Goal: Task Accomplishment & Management: Use online tool/utility

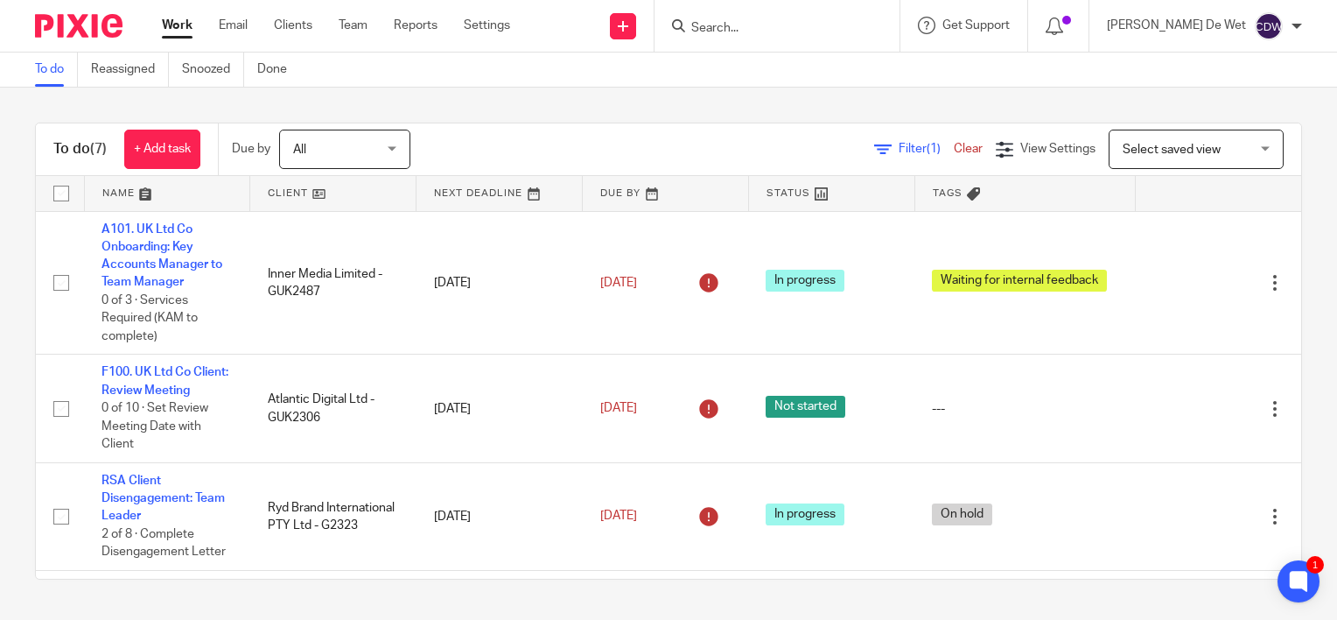
click at [8, 433] on div "To do (7) + Add task Due by All All [DATE] [DATE] This week Next week This mont…" at bounding box center [668, 351] width 1337 height 527
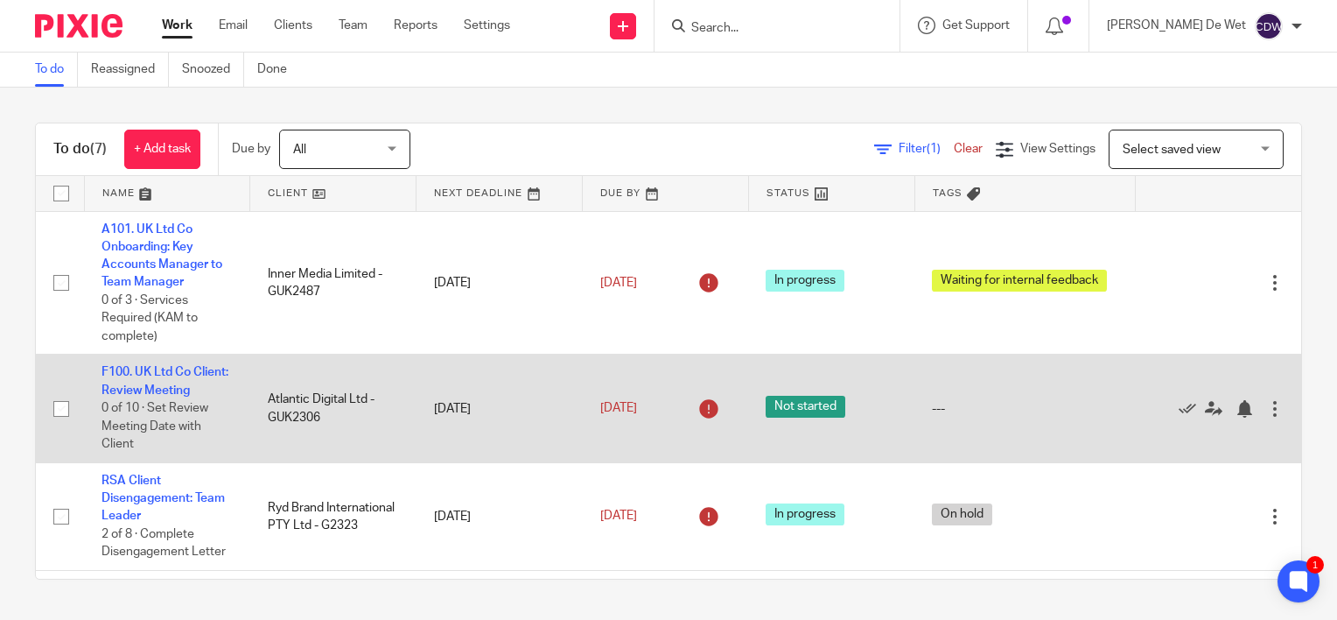
click at [180, 428] on span "0 of 10 · Set Review Meeting Date with Client" at bounding box center [155, 426] width 107 height 48
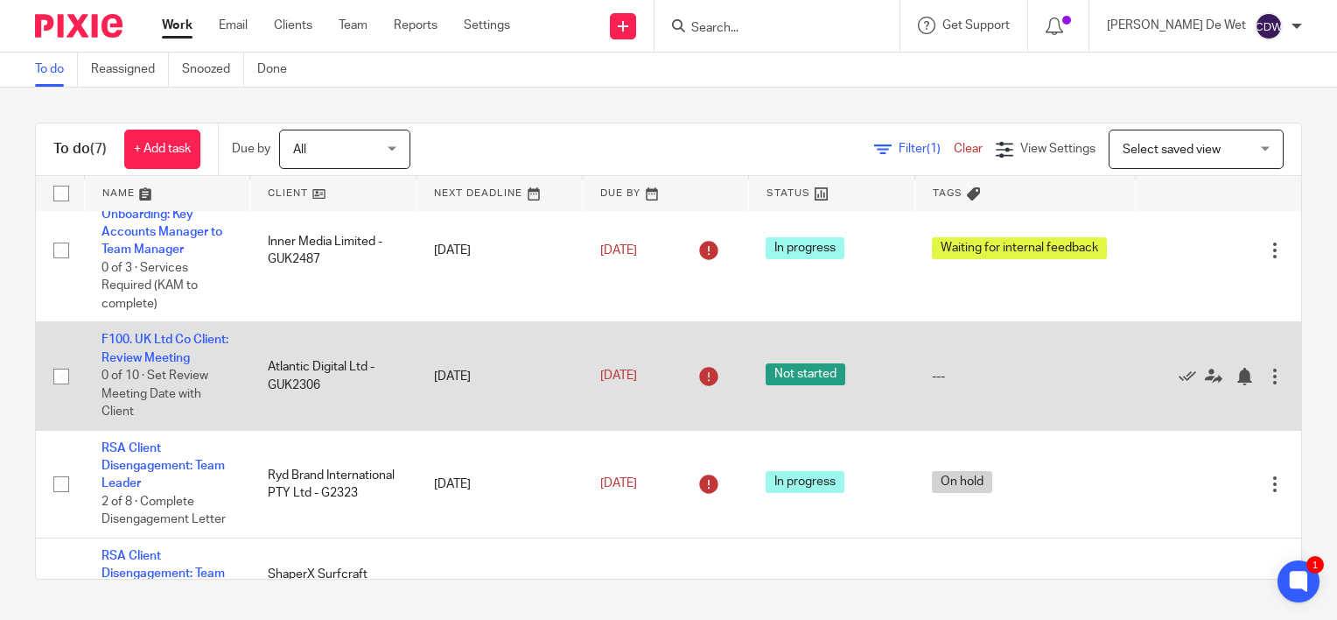
scroll to position [35, 0]
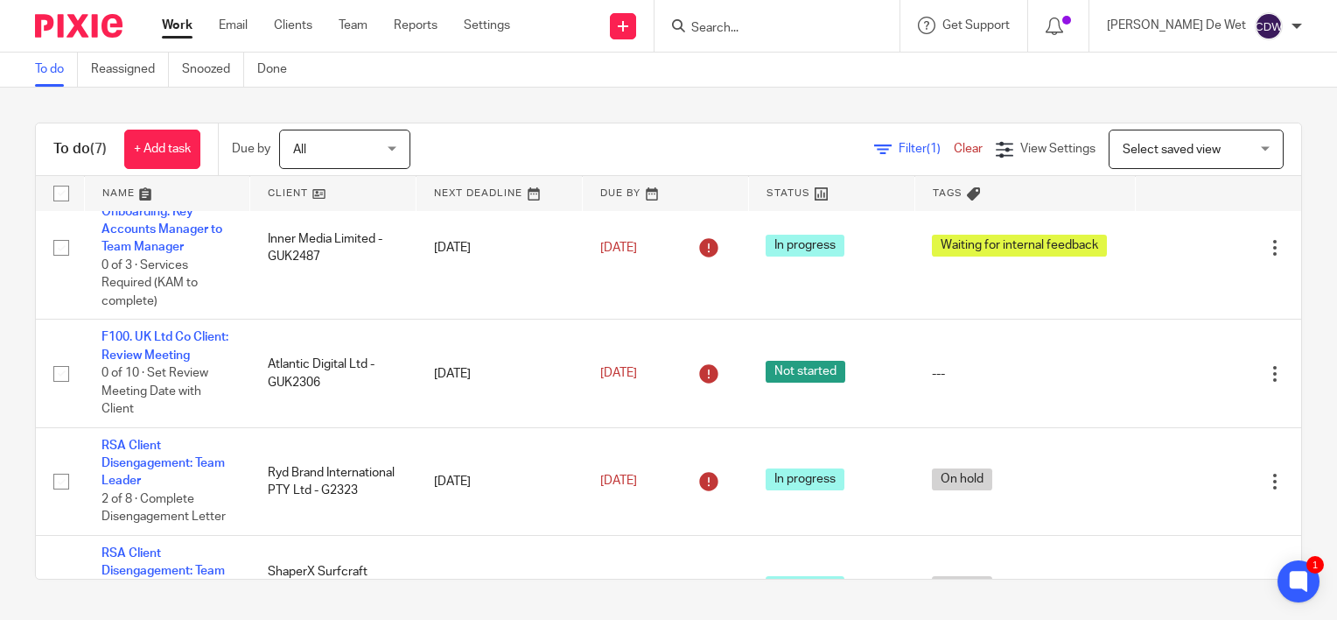
click at [119, 196] on link at bounding box center [167, 193] width 165 height 35
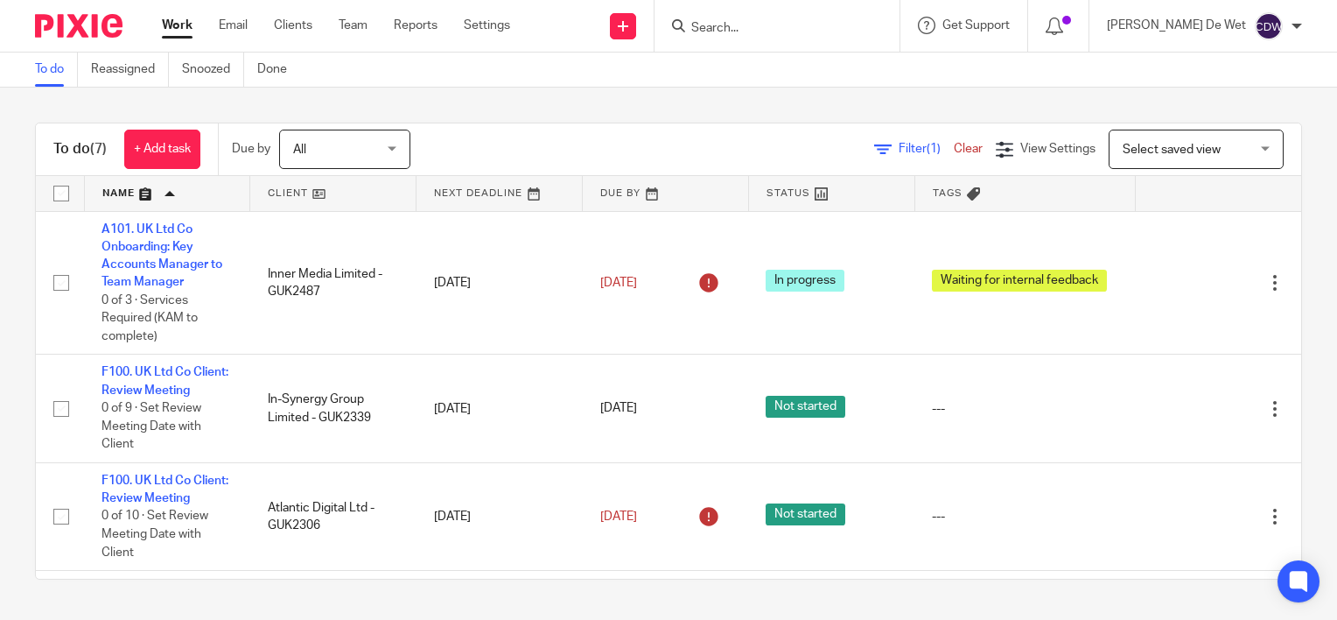
click at [25, 426] on div "To do (7) + Add task Due by All All Today Tomorrow This week Next week This mon…" at bounding box center [668, 351] width 1337 height 527
click at [361, 25] on link "Team" at bounding box center [353, 26] width 29 height 18
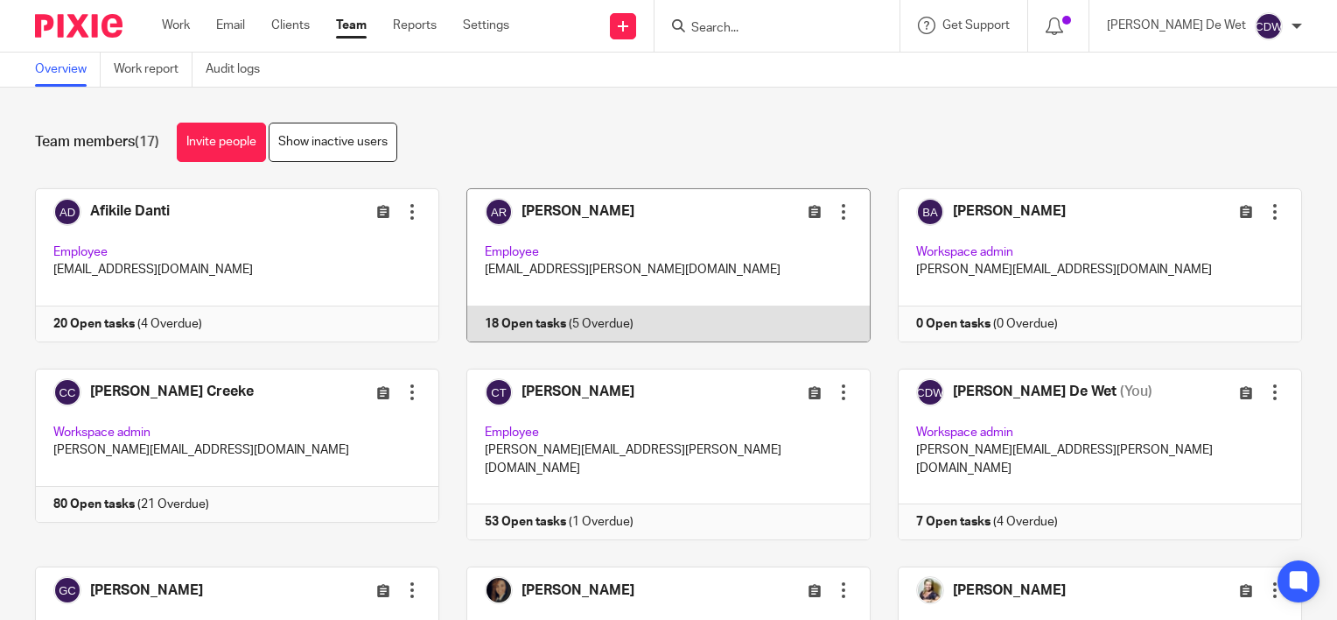
click at [693, 243] on link at bounding box center [654, 265] width 431 height 154
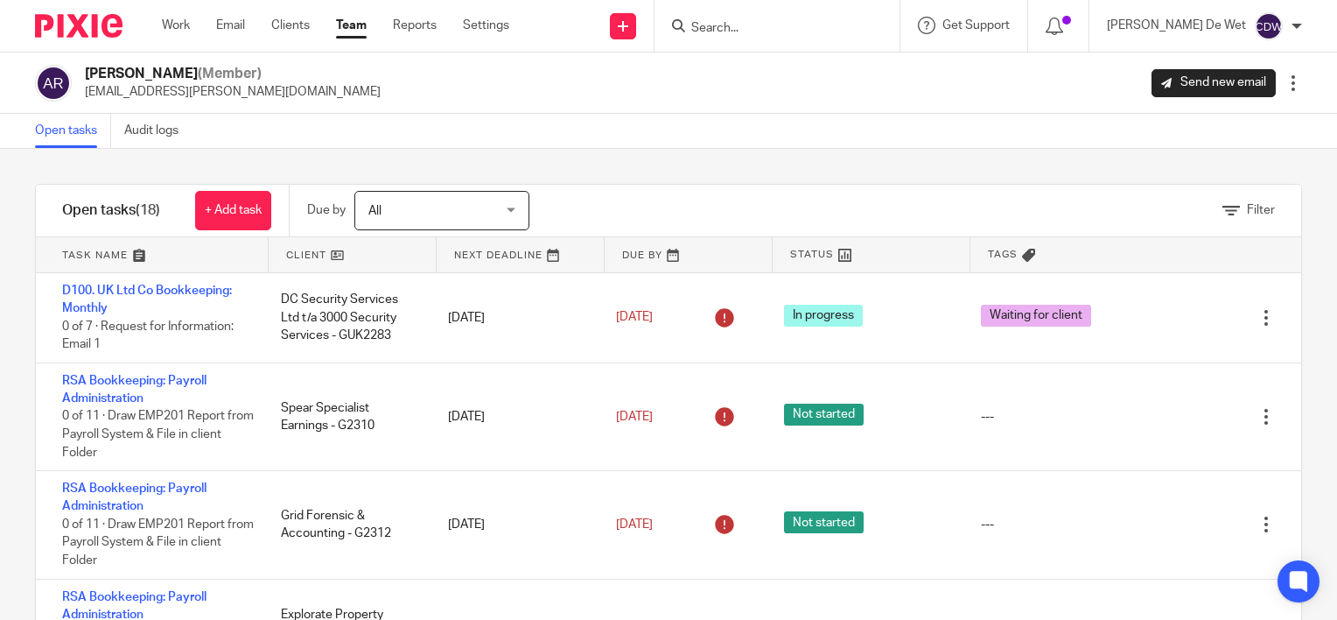
click at [88, 261] on link at bounding box center [152, 254] width 232 height 35
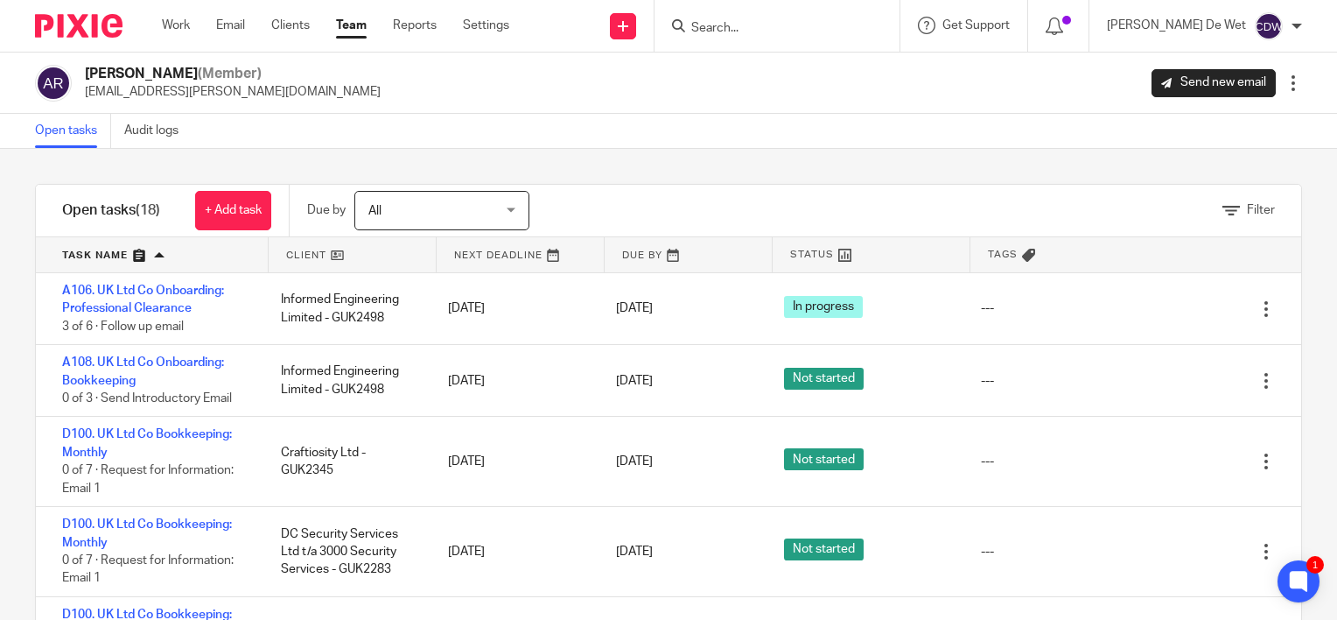
click at [8, 462] on div "Filter tasks Only show tasks matching all of these conditions 1 Client name Is …" at bounding box center [668, 384] width 1337 height 471
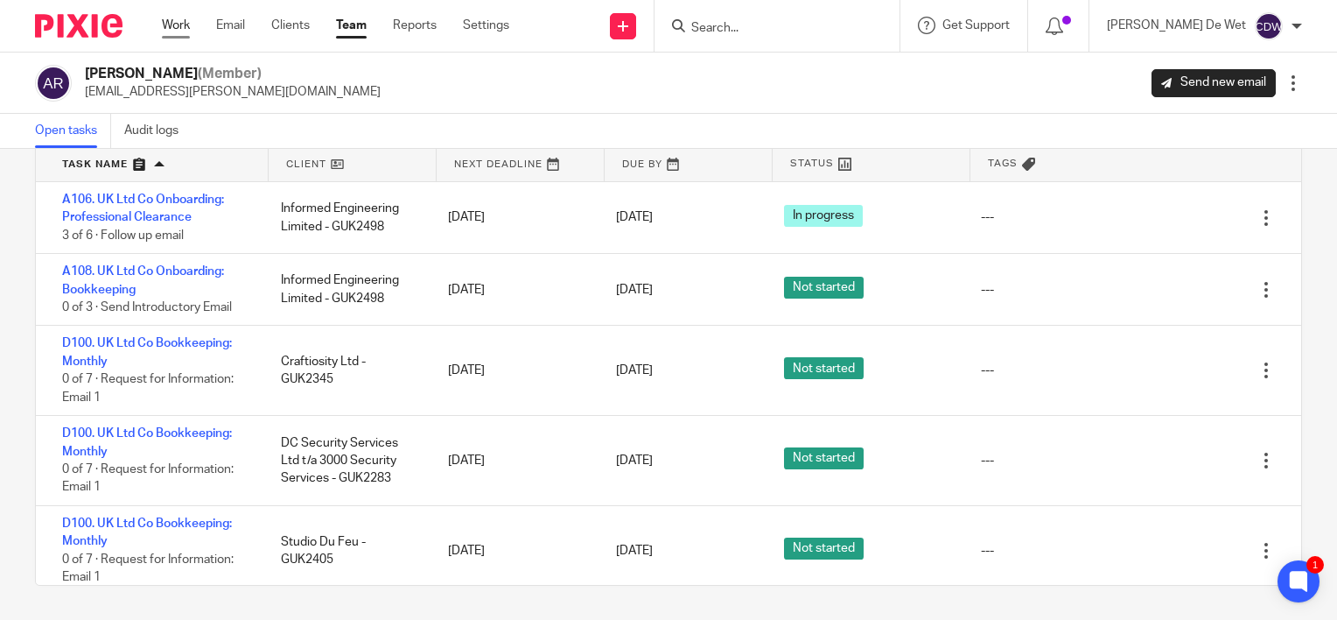
click at [168, 31] on link "Work" at bounding box center [176, 26] width 28 height 18
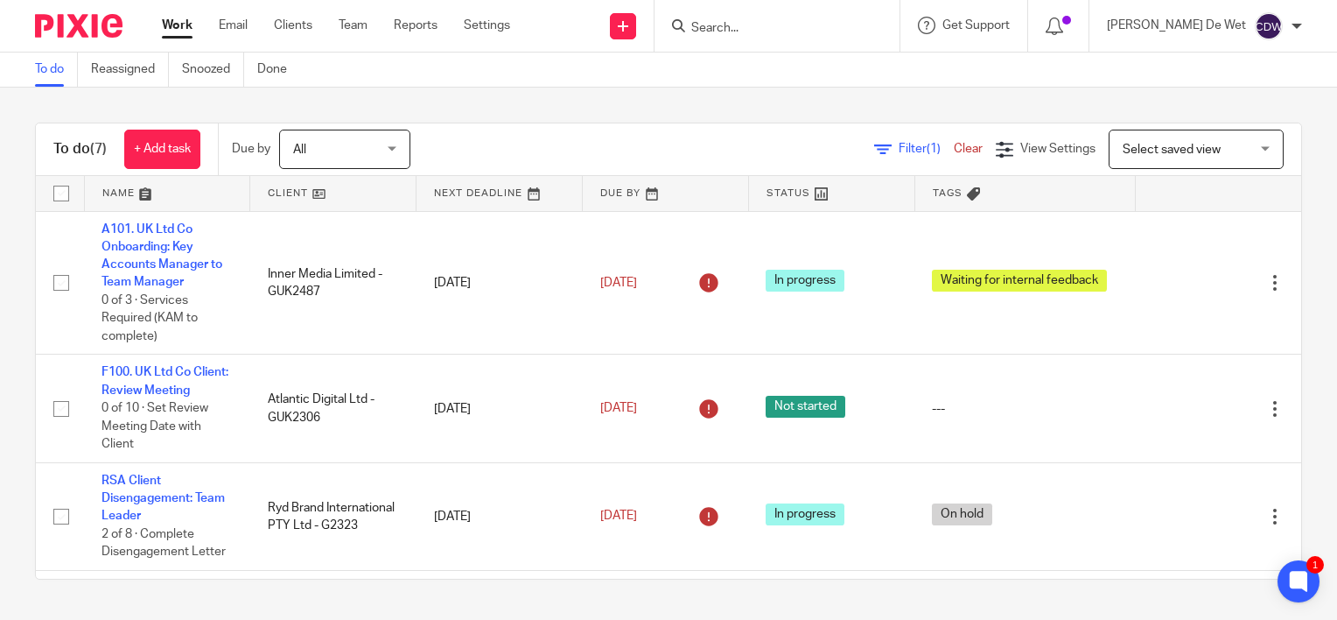
click at [118, 195] on link at bounding box center [167, 193] width 165 height 35
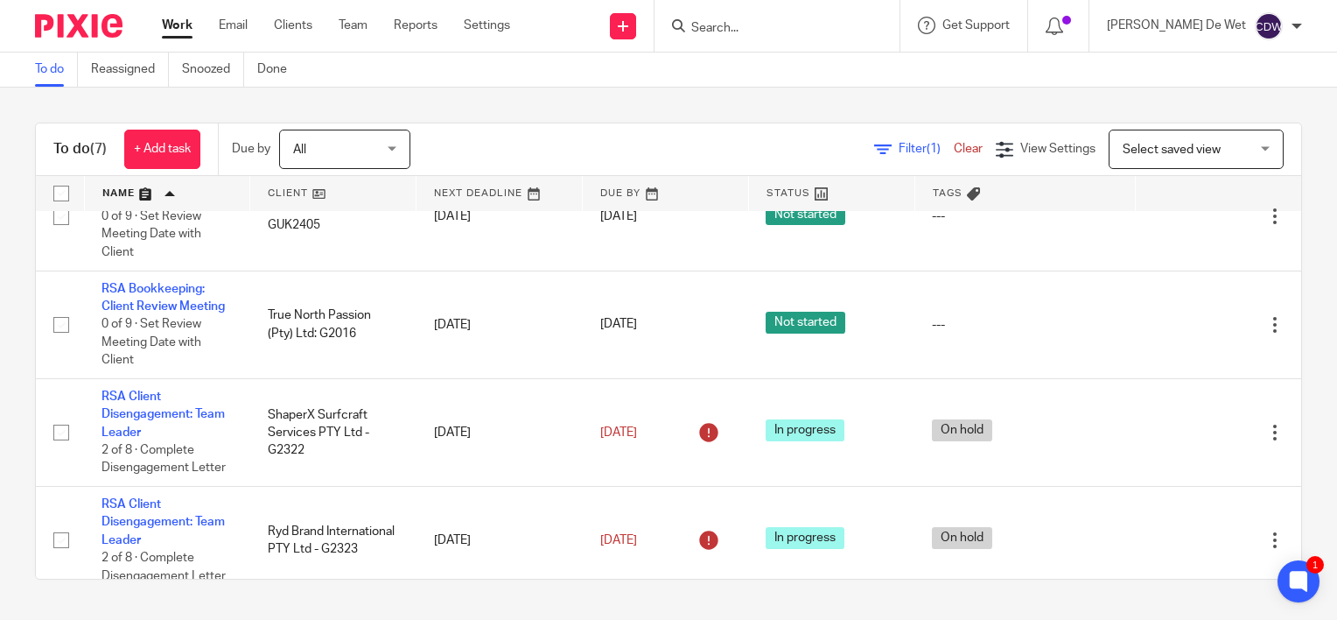
scroll to position [481, 0]
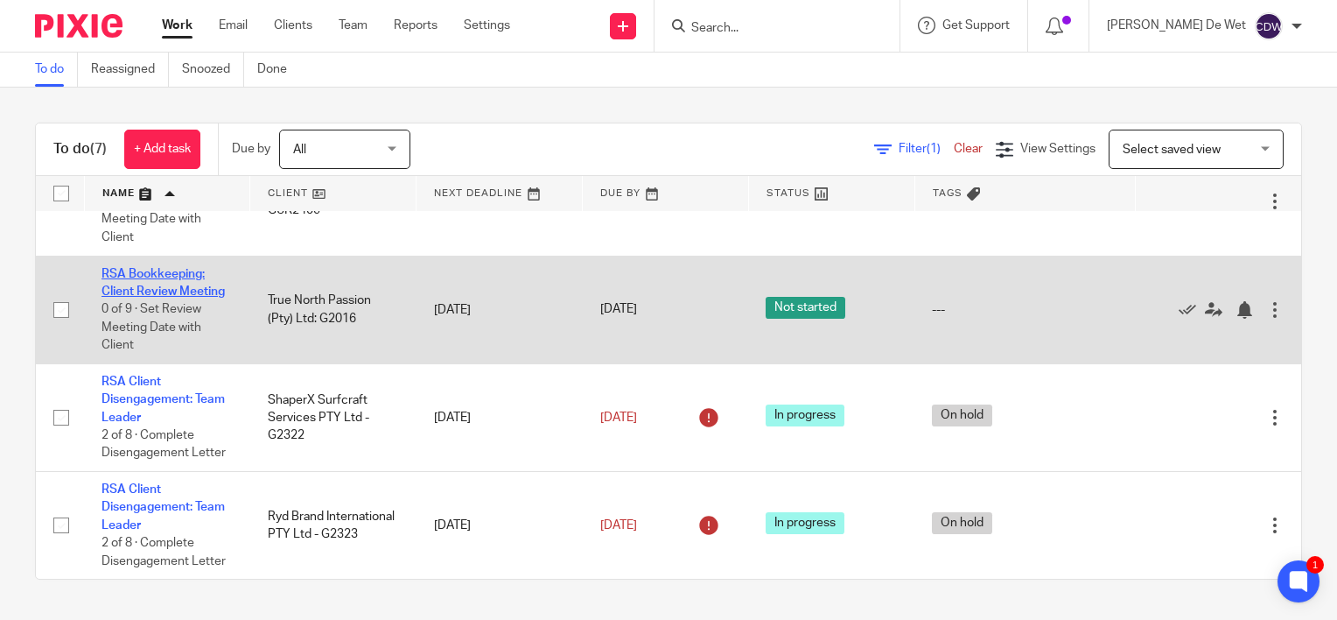
click at [182, 287] on link "RSA Bookkeeping: Client Review Meeting" at bounding box center [163, 283] width 123 height 30
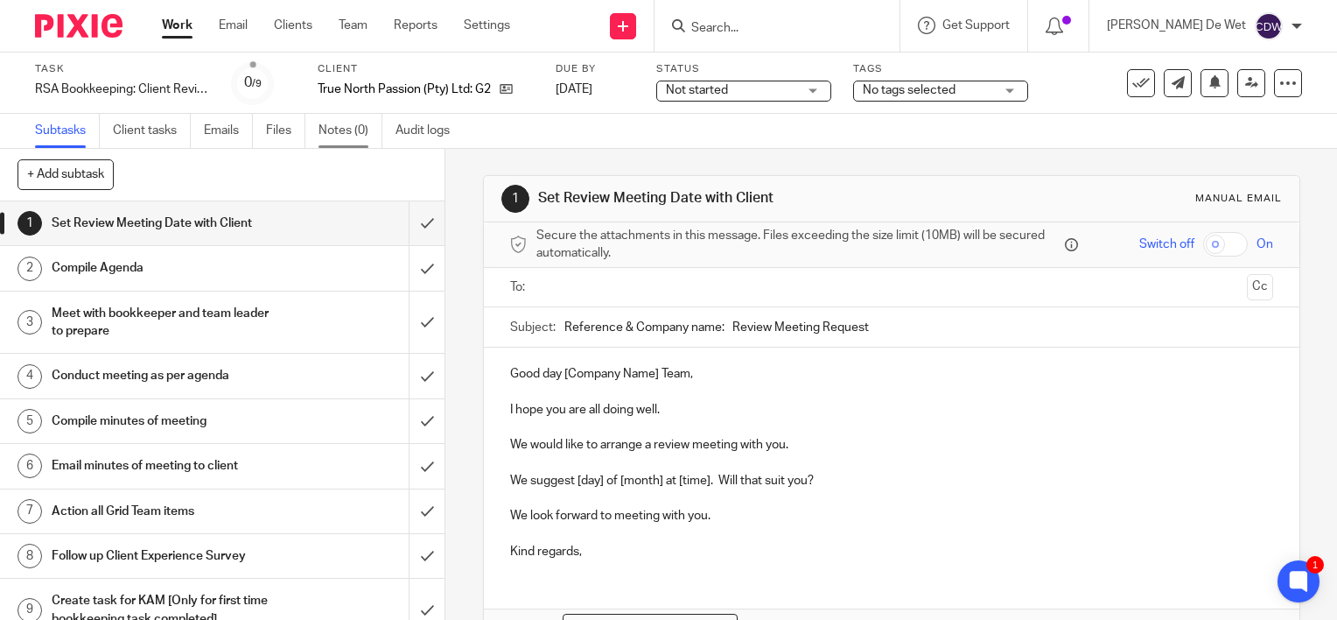
click at [341, 130] on link "Notes (0)" at bounding box center [351, 131] width 64 height 34
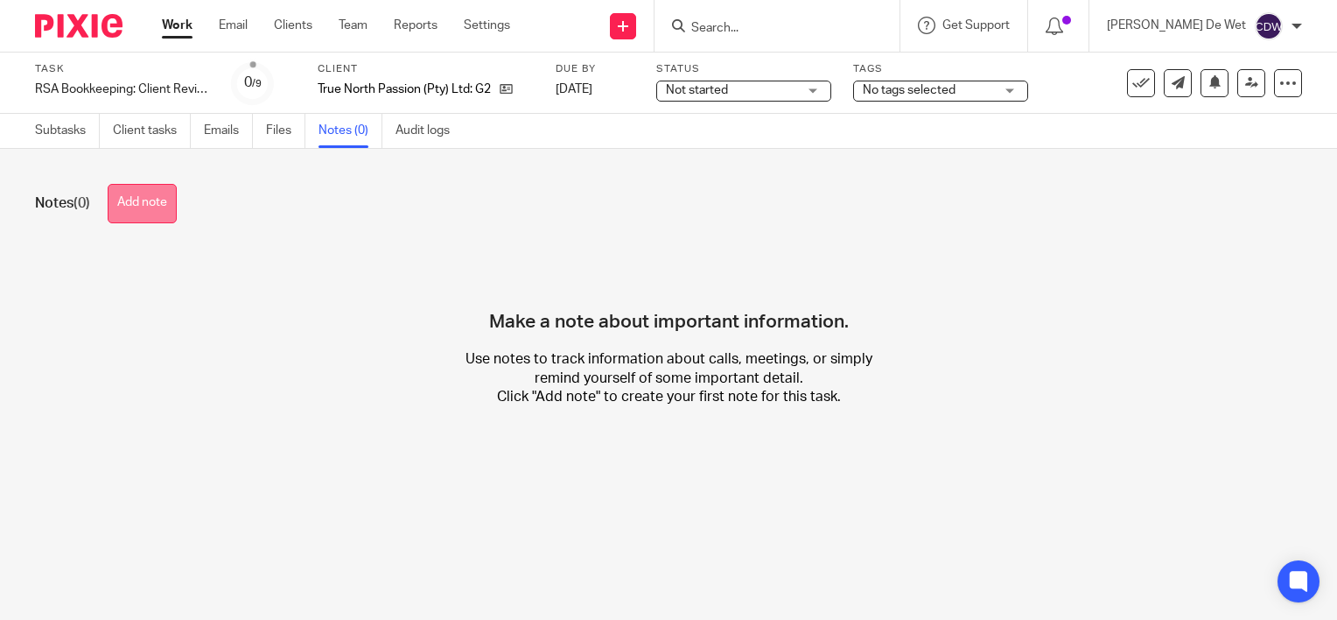
click at [152, 211] on button "Add note" at bounding box center [142, 203] width 69 height 39
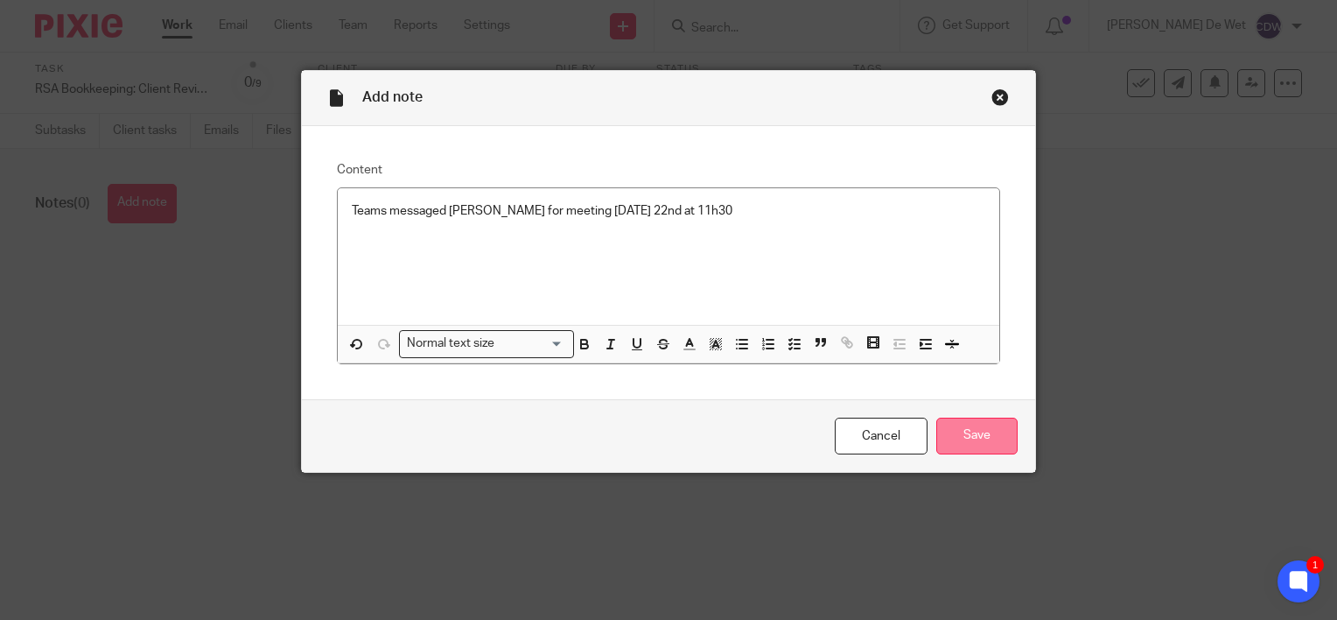
click at [962, 443] on input "Save" at bounding box center [976, 436] width 81 height 38
